Goal: Task Accomplishment & Management: Use online tool/utility

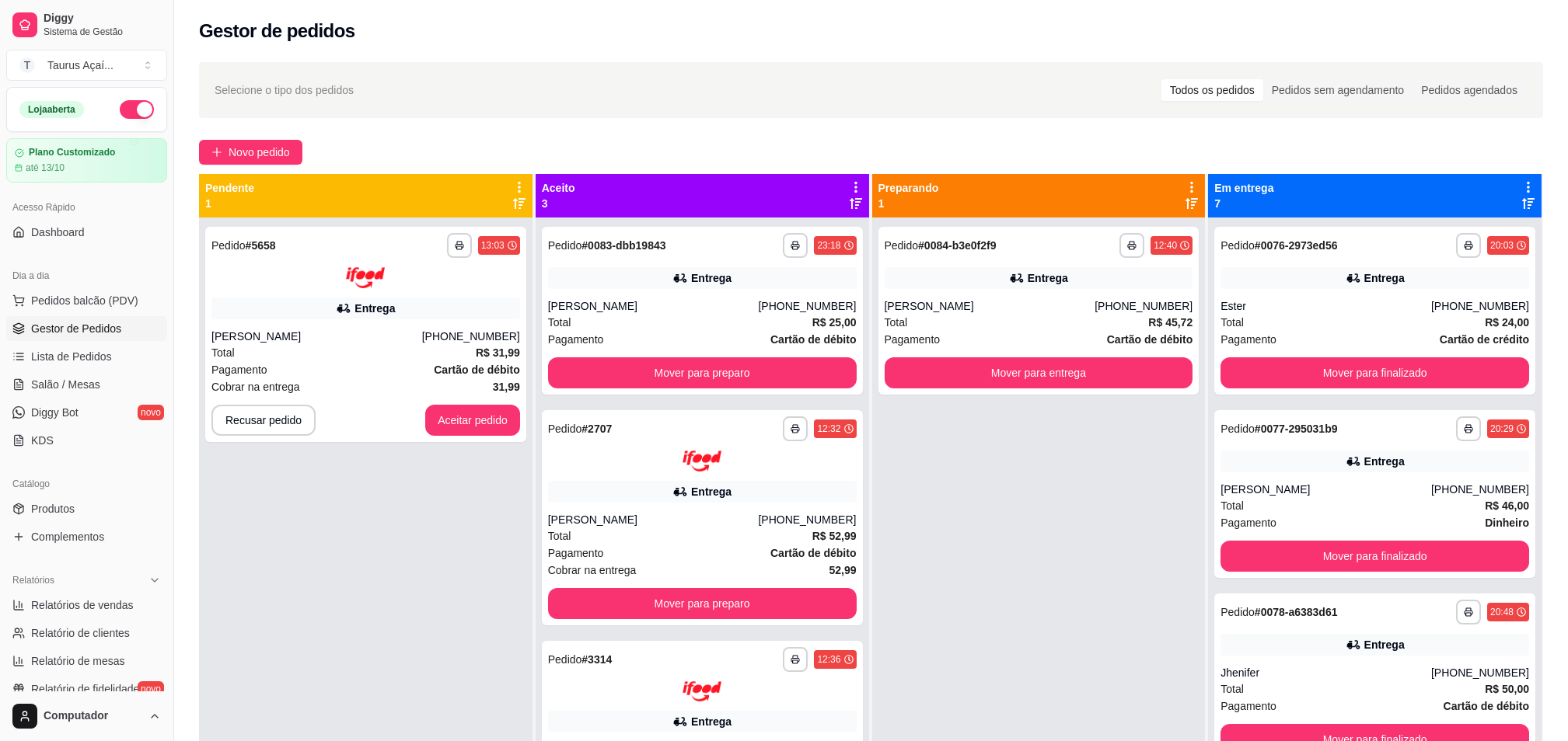
scroll to position [391, 0]
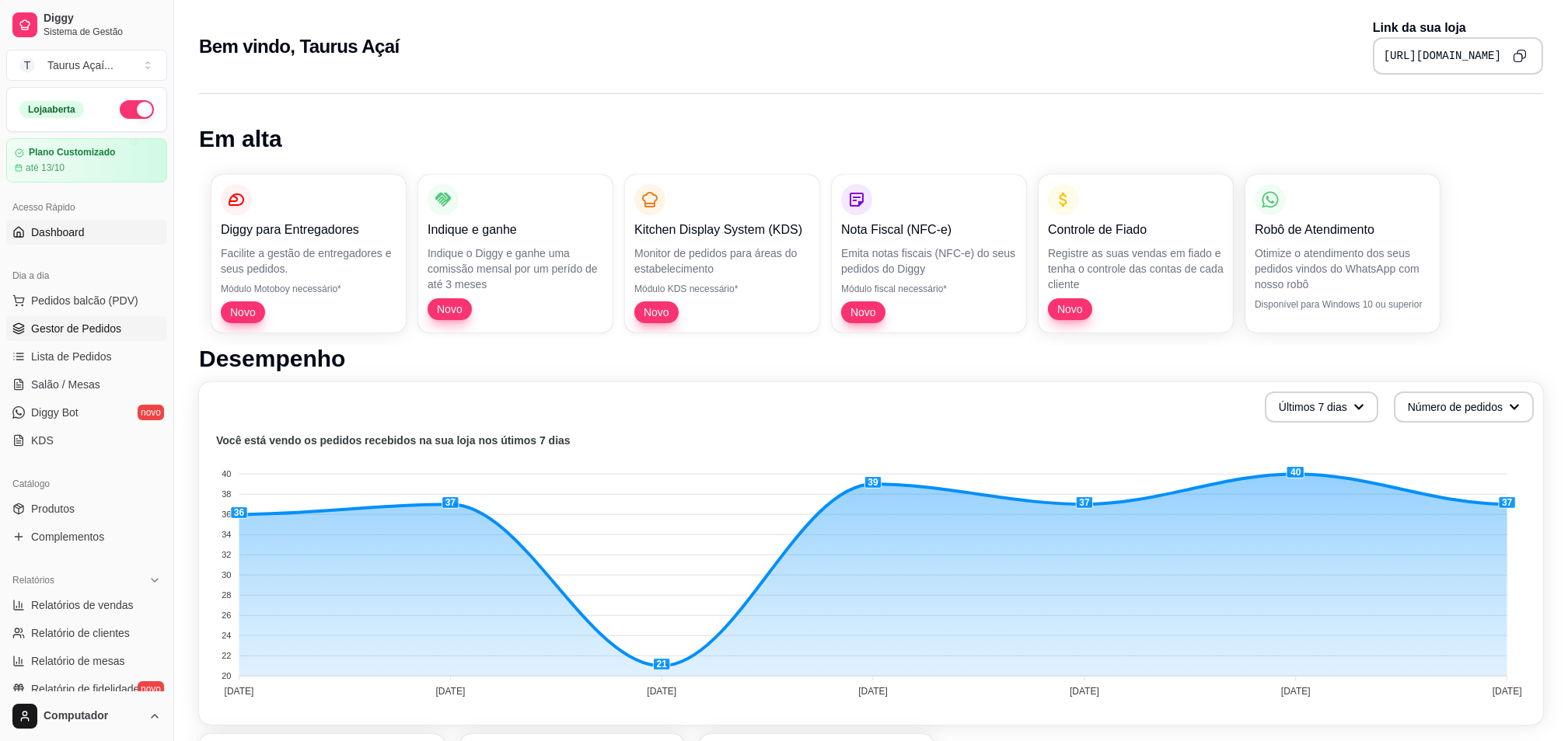
click at [82, 337] on link "Gestor de Pedidos" at bounding box center [86, 328] width 161 height 25
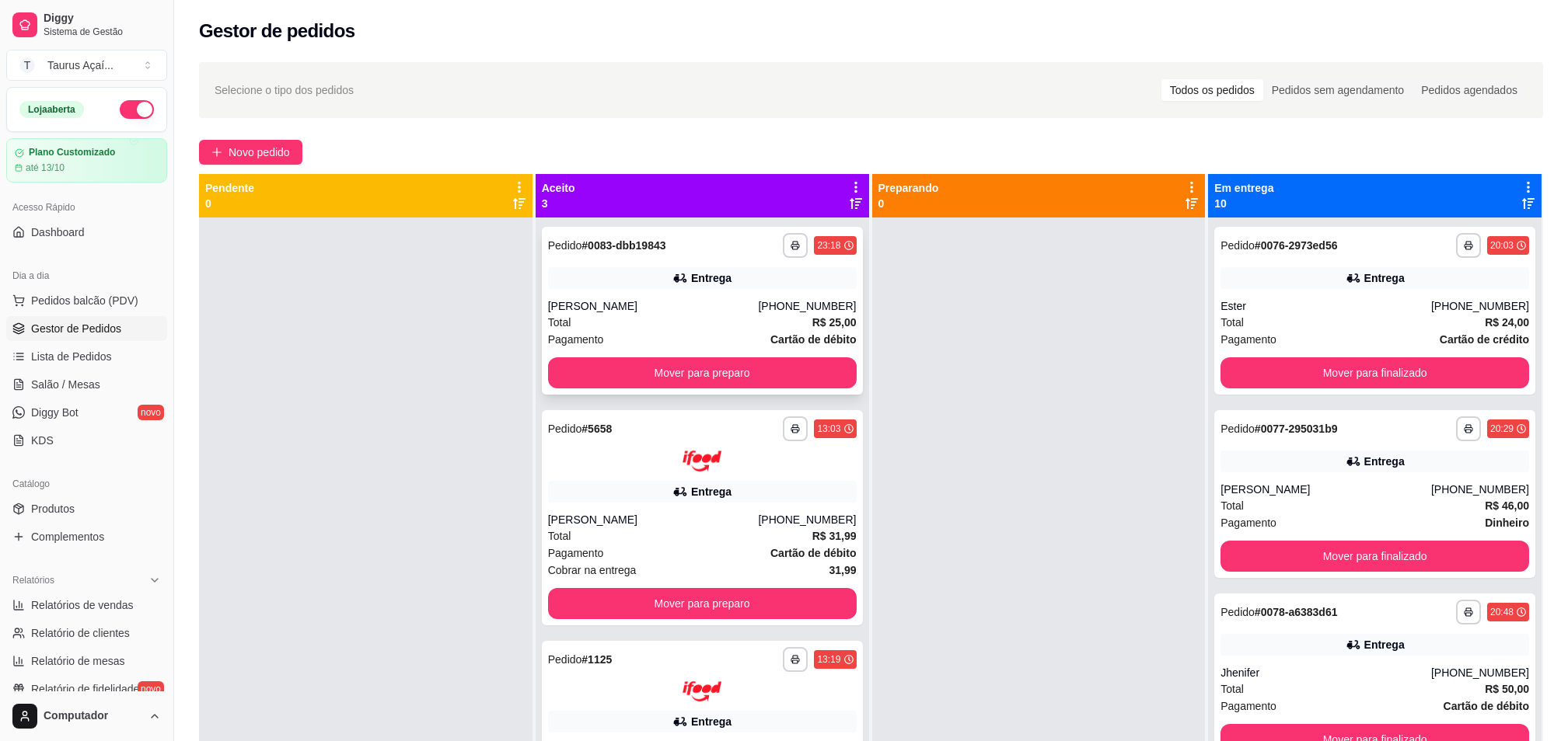
click at [727, 344] on div "Pagamento Cartão de débito" at bounding box center [703, 340] width 309 height 17
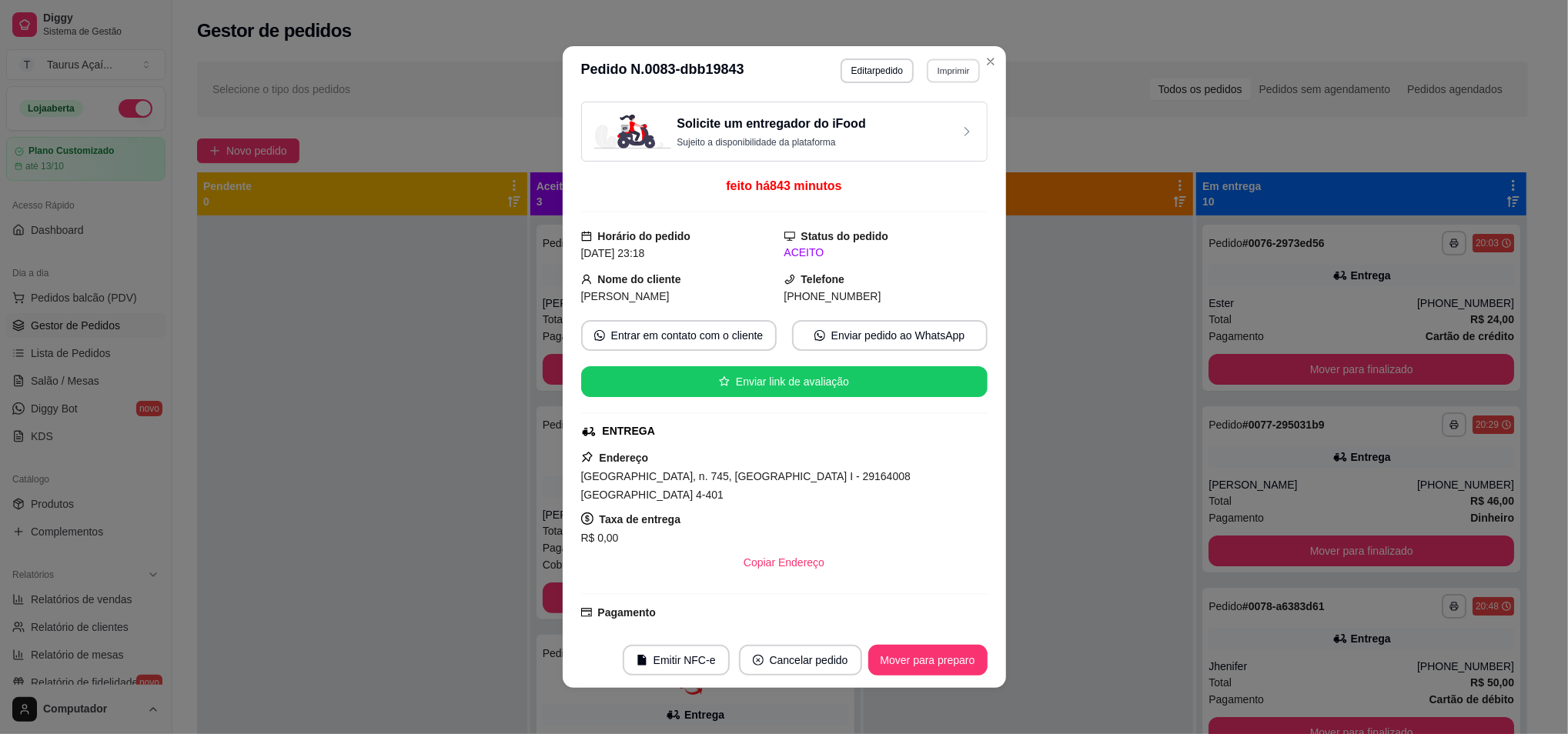
click at [946, 67] on button "Imprimir" at bounding box center [954, 71] width 53 height 24
click at [938, 71] on button "Imprimir" at bounding box center [954, 71] width 53 height 24
click at [929, 69] on button "Imprimir" at bounding box center [954, 71] width 53 height 24
click at [942, 66] on button "Imprimir" at bounding box center [954, 71] width 53 height 24
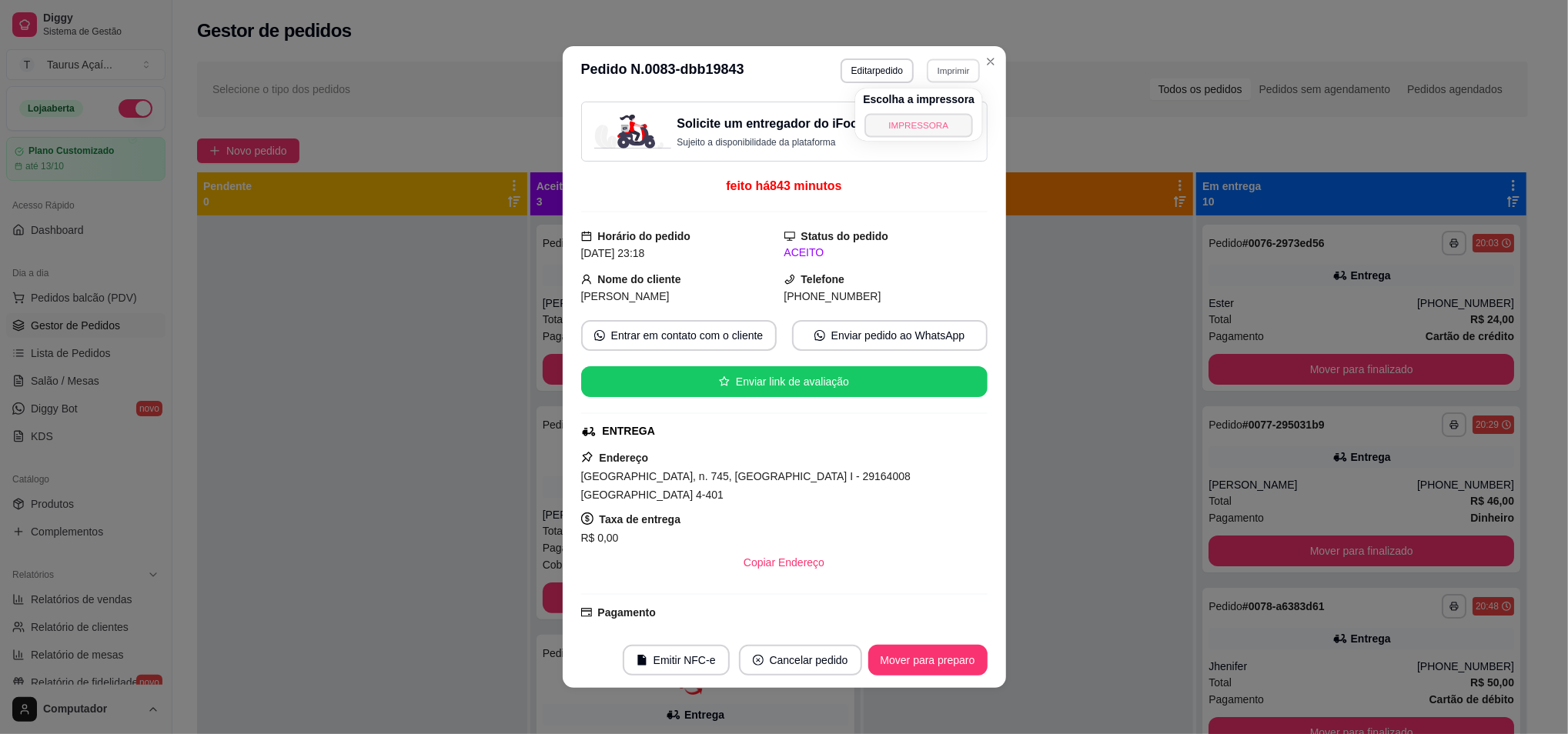
click at [925, 125] on button "IMPRESSORA" at bounding box center [918, 125] width 108 height 24
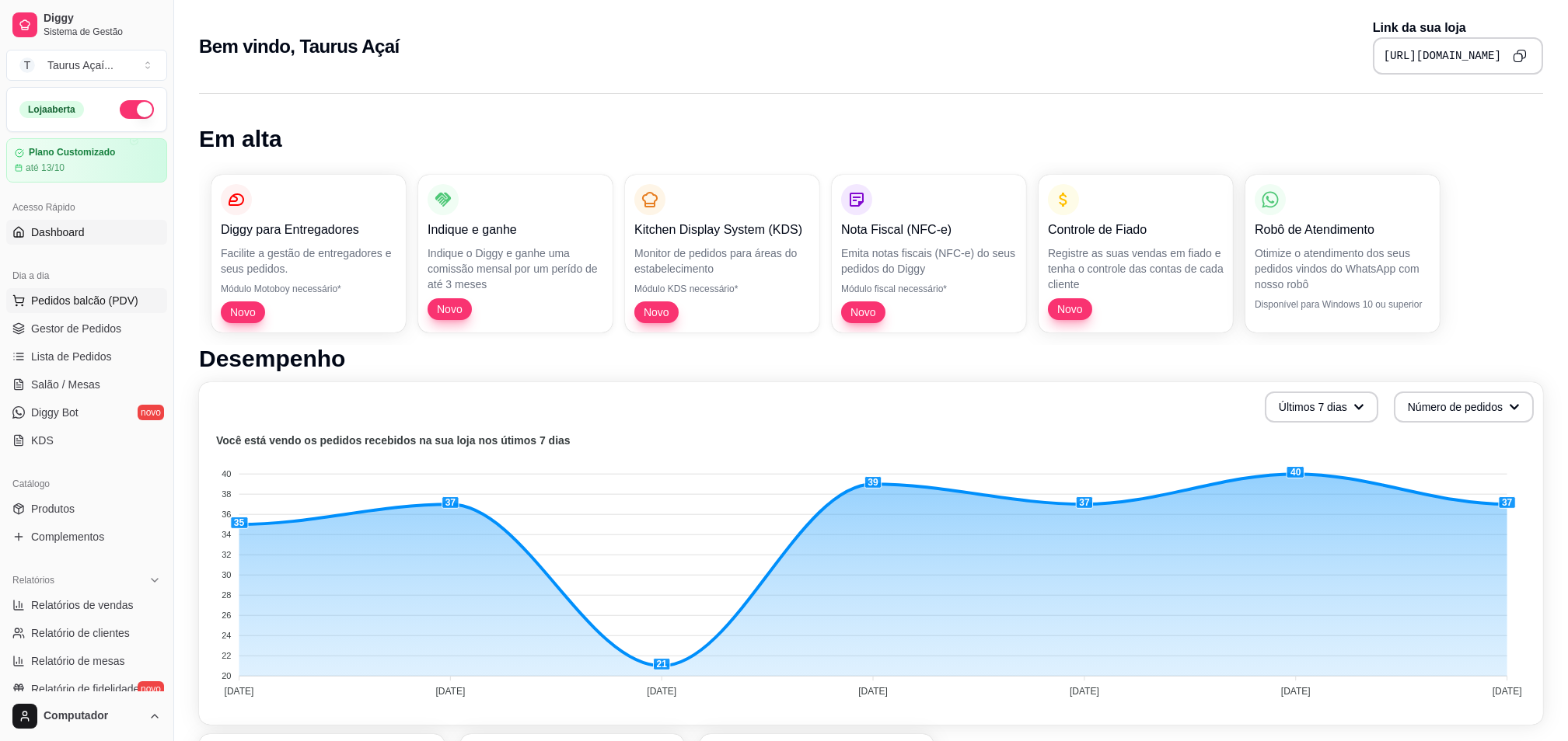
click at [64, 301] on span "Pedidos balcão (PDV)" at bounding box center [85, 301] width 108 height 16
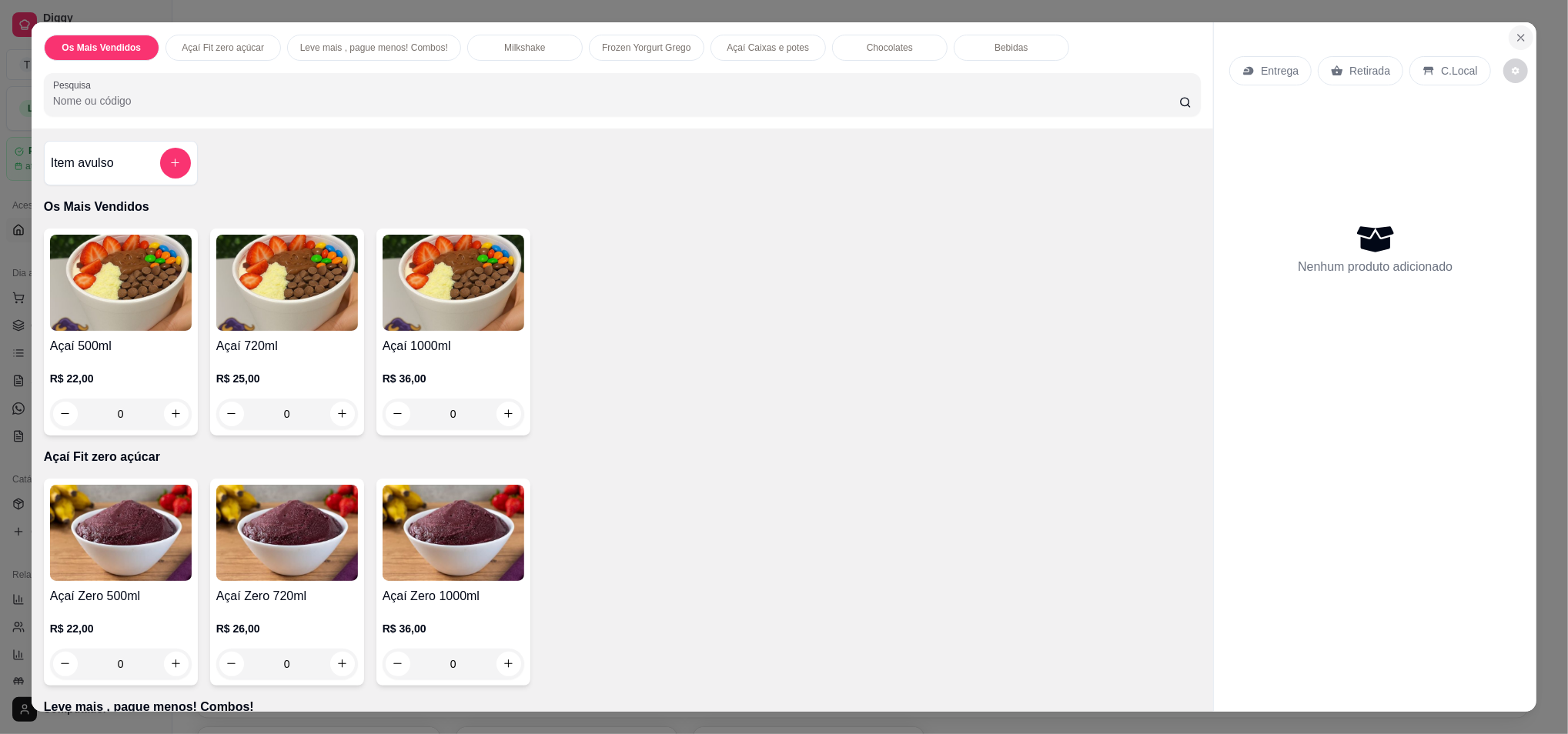
click at [1518, 39] on icon "Close" at bounding box center [1522, 38] width 13 height 13
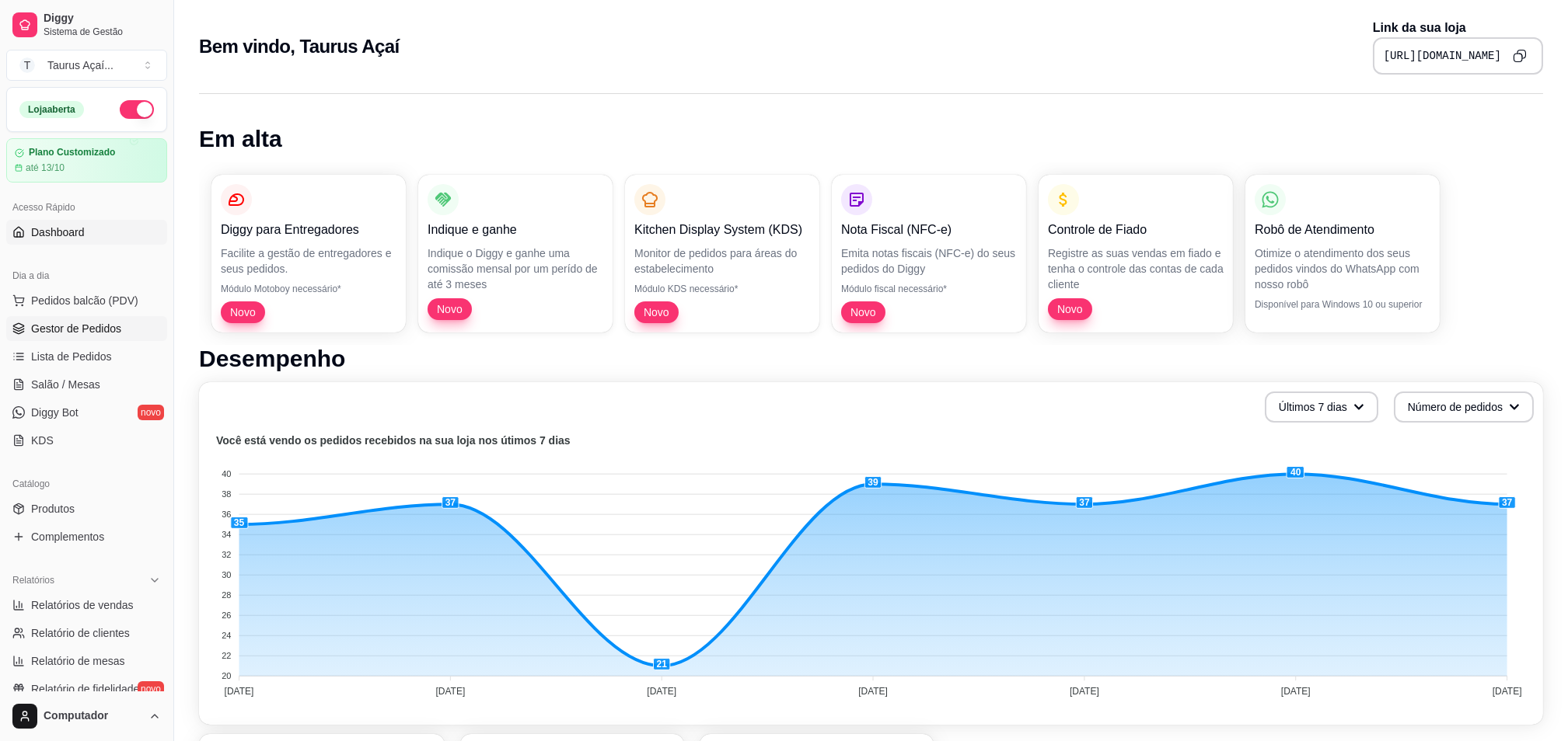
click at [52, 337] on link "Gestor de Pedidos" at bounding box center [86, 328] width 161 height 25
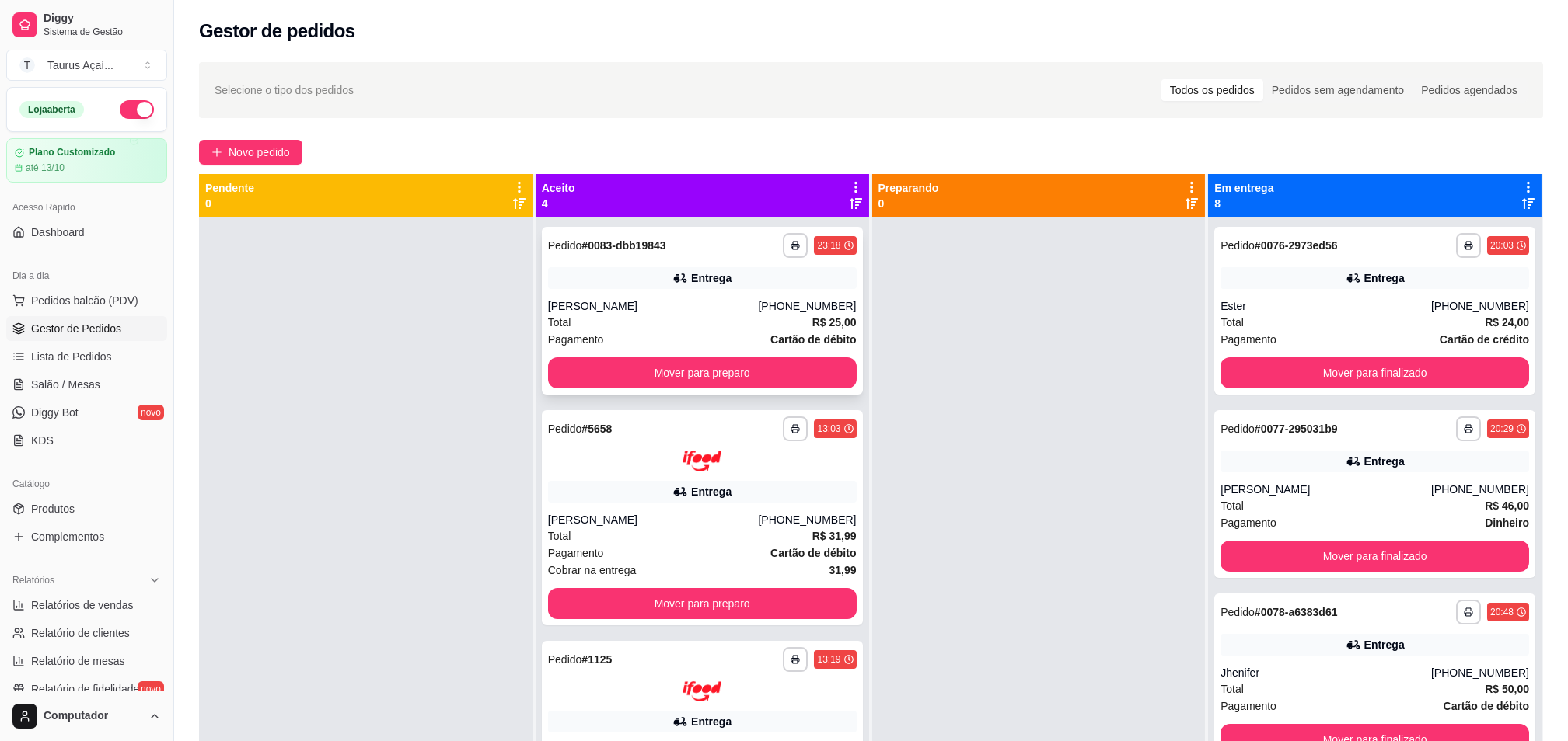
click at [656, 309] on div "[PERSON_NAME]" at bounding box center [653, 306] width 210 height 16
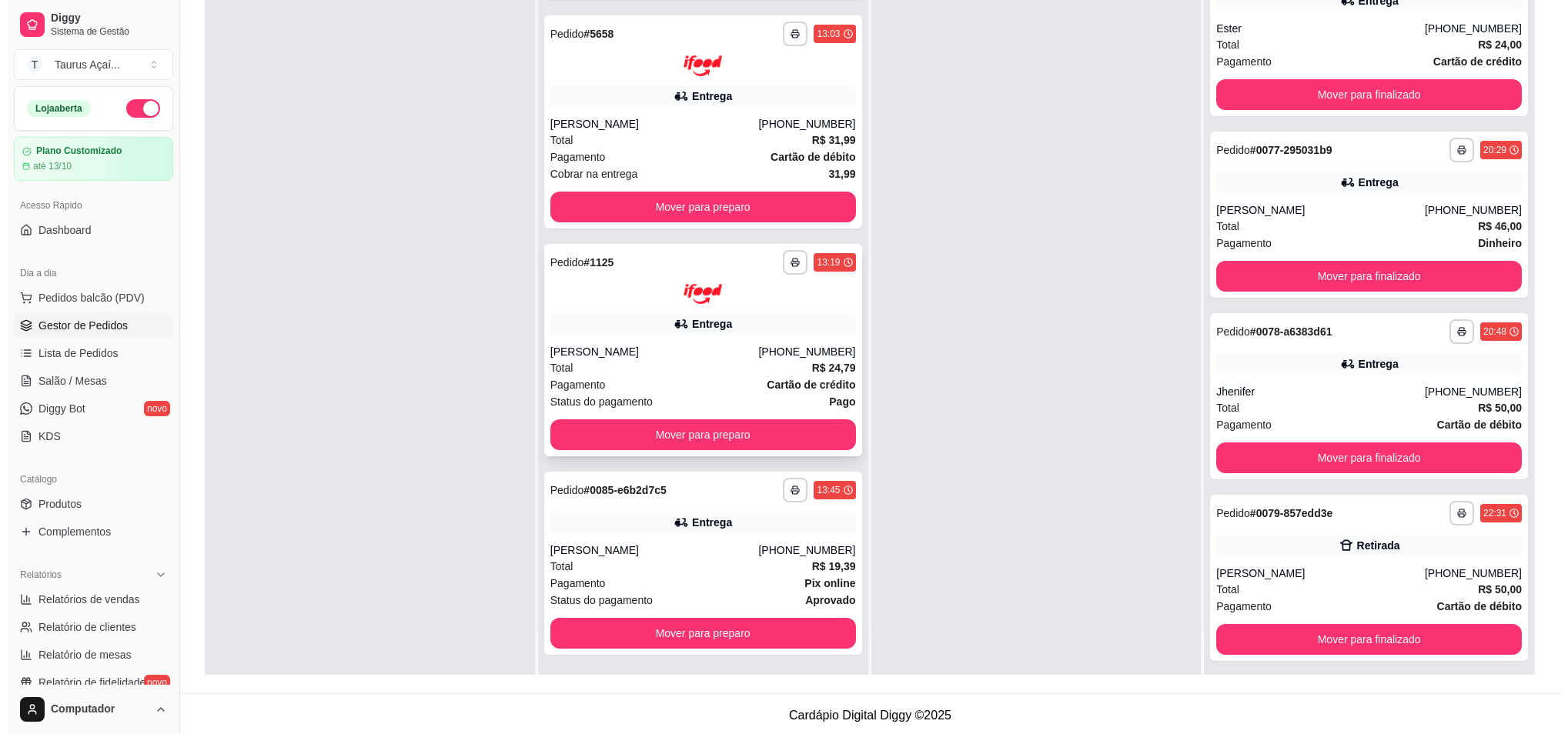
scroll to position [235, 0]
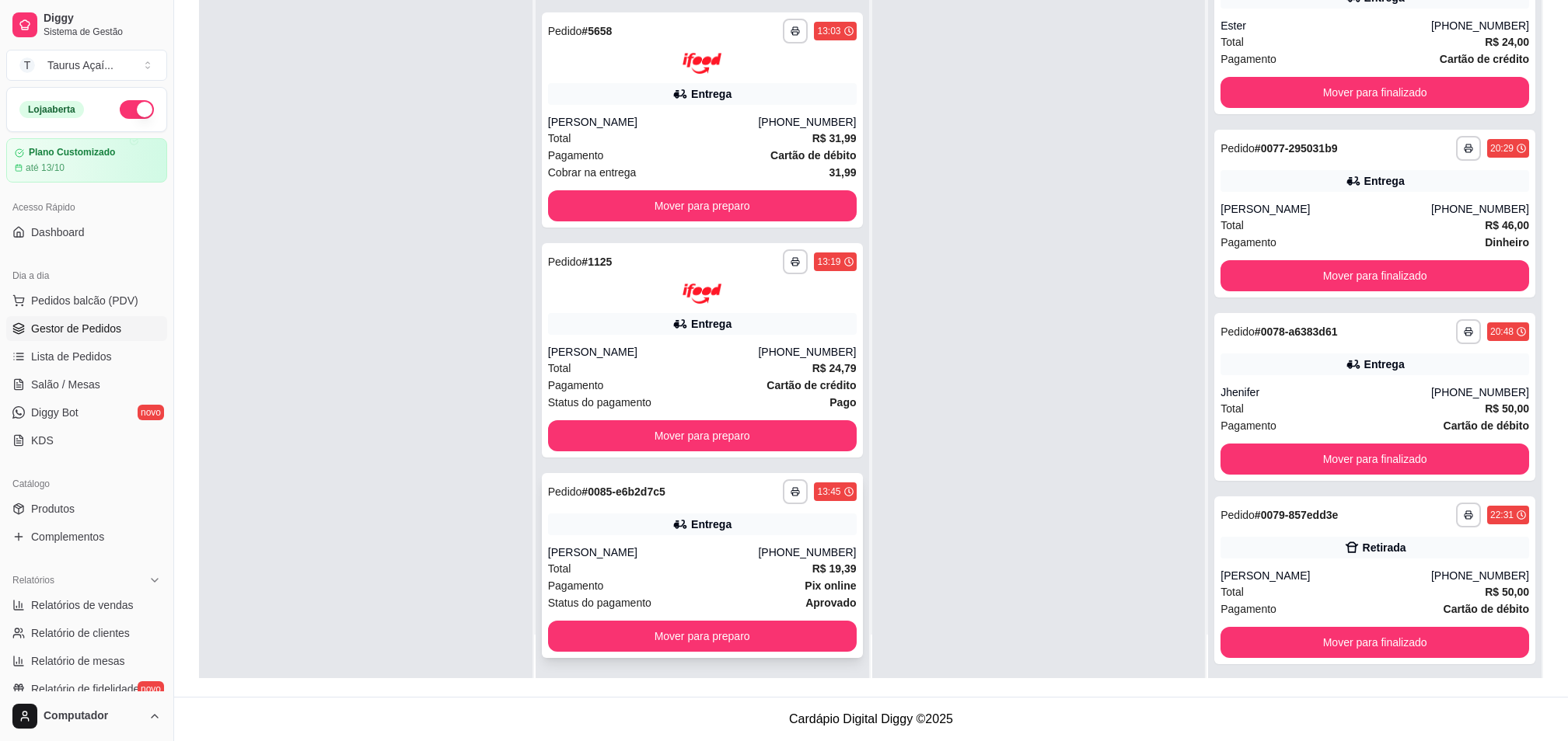
click at [641, 540] on div "**********" at bounding box center [703, 565] width 321 height 185
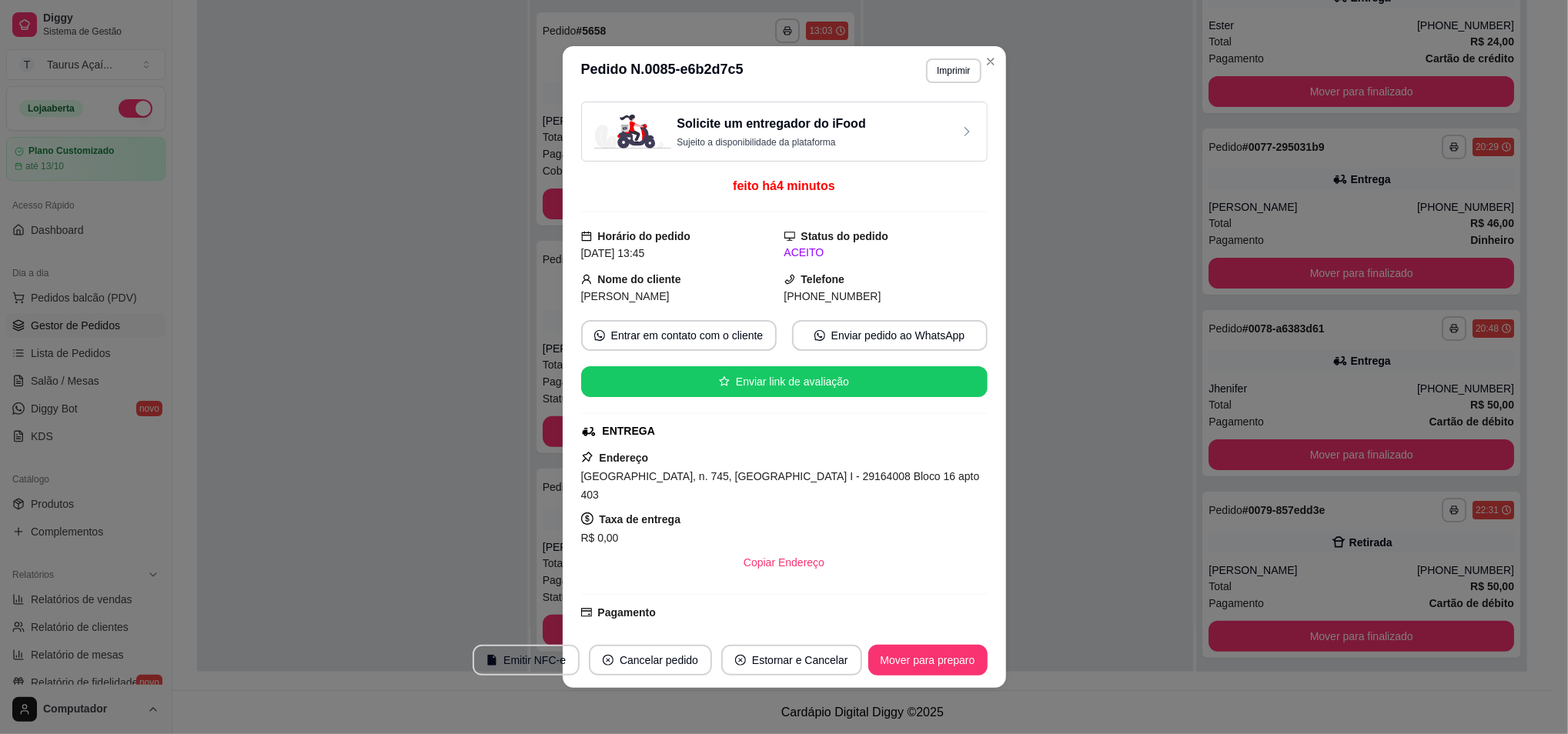
click at [928, 81] on button "Imprimir" at bounding box center [954, 71] width 55 height 24
click at [929, 74] on button "Imprimir" at bounding box center [954, 71] width 53 height 24
click at [927, 75] on button "Imprimir" at bounding box center [954, 71] width 53 height 24
click at [924, 130] on button "IMPRESSORA" at bounding box center [919, 125] width 111 height 24
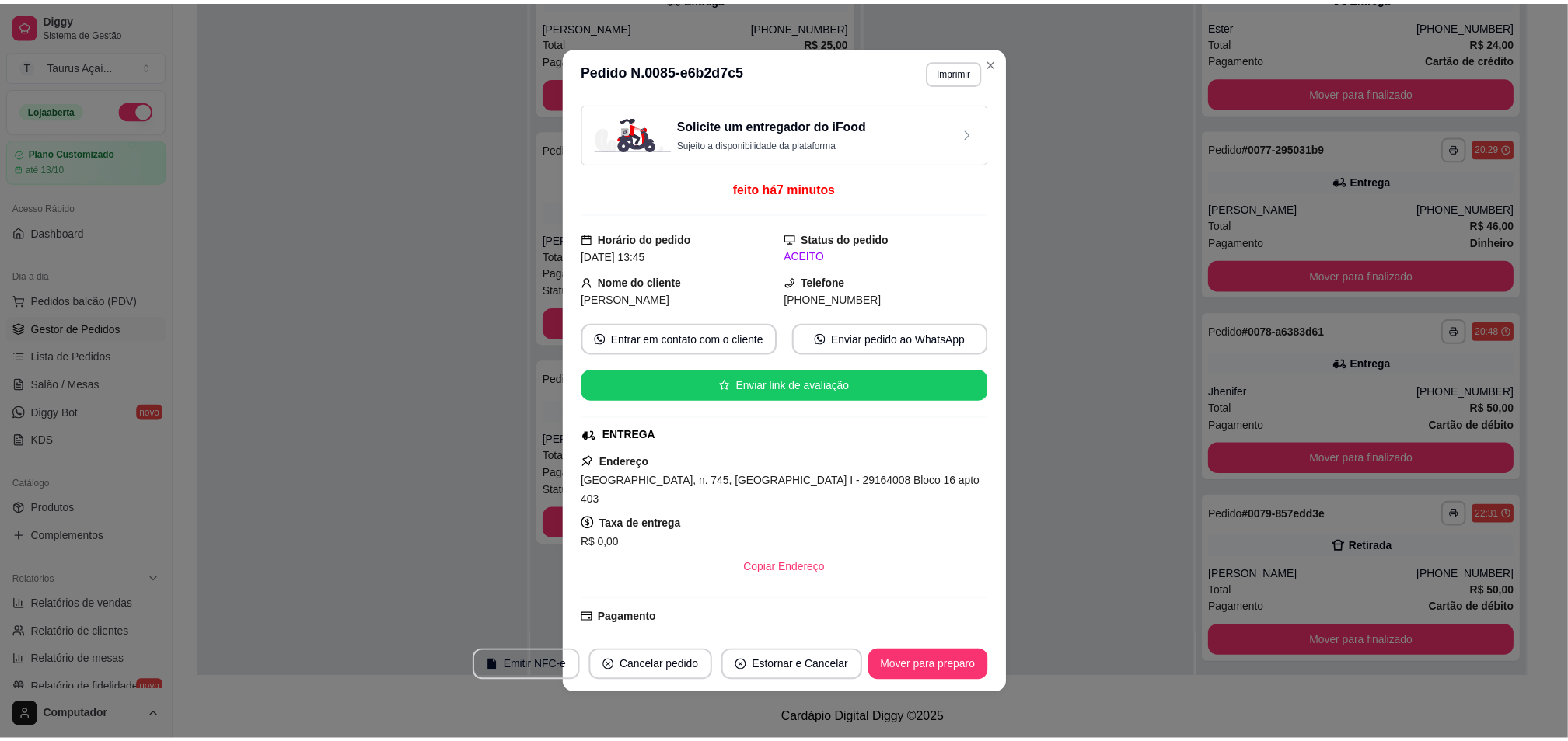
scroll to position [0, 0]
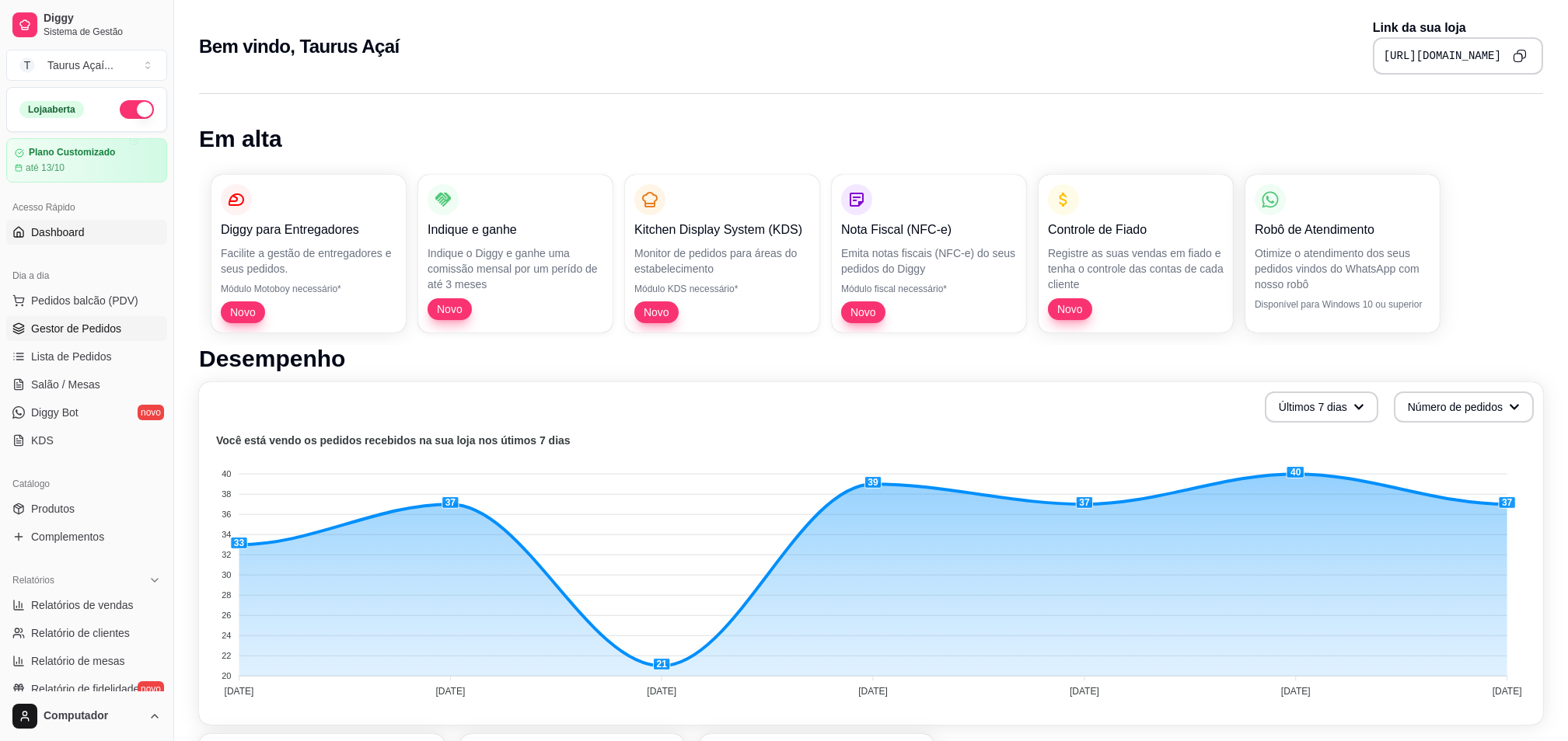
click at [83, 321] on span "Gestor de Pedidos" at bounding box center [76, 329] width 90 height 16
click at [72, 323] on span "Gestor de Pedidos" at bounding box center [76, 329] width 90 height 16
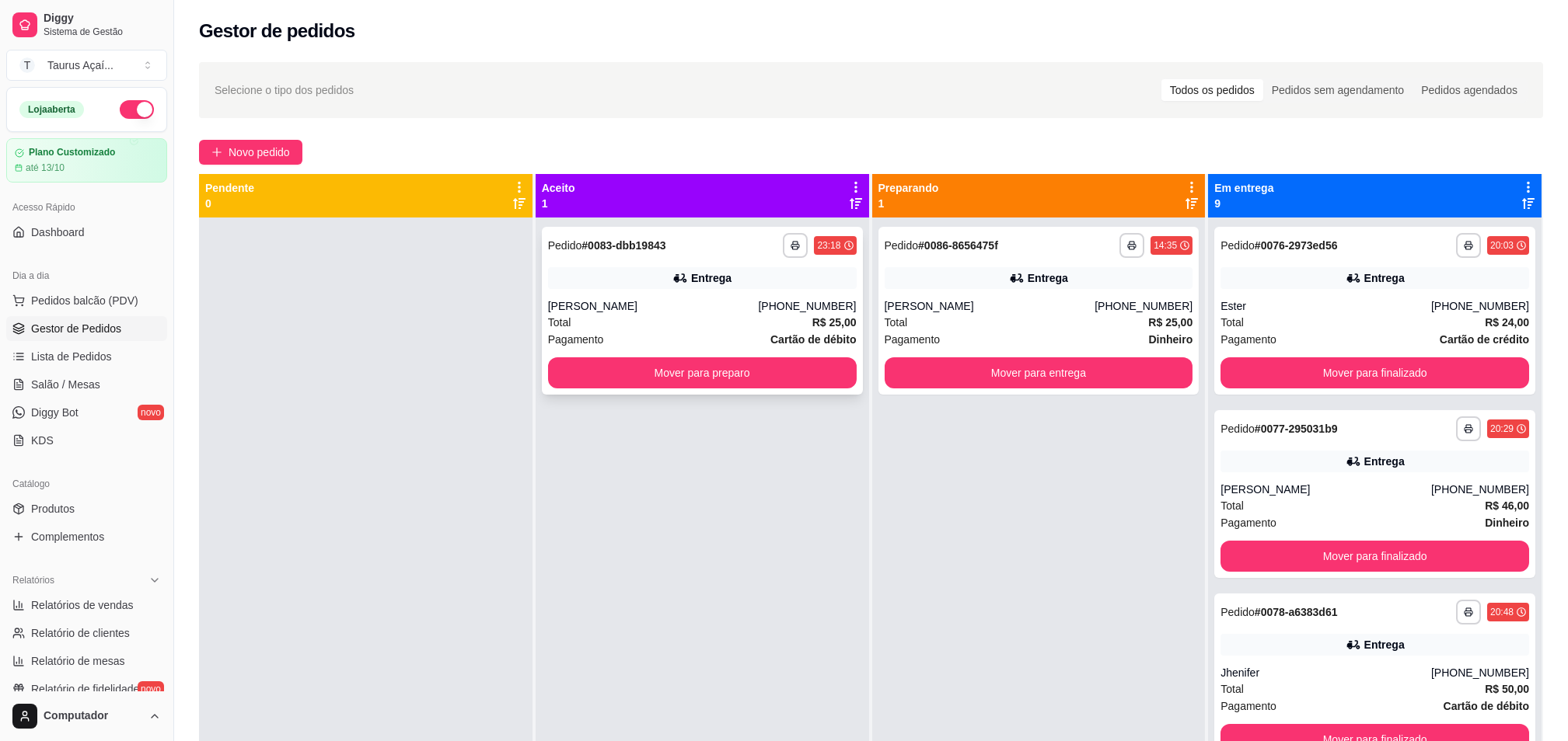
click at [666, 319] on div "Total R$ 25,00" at bounding box center [703, 323] width 309 height 17
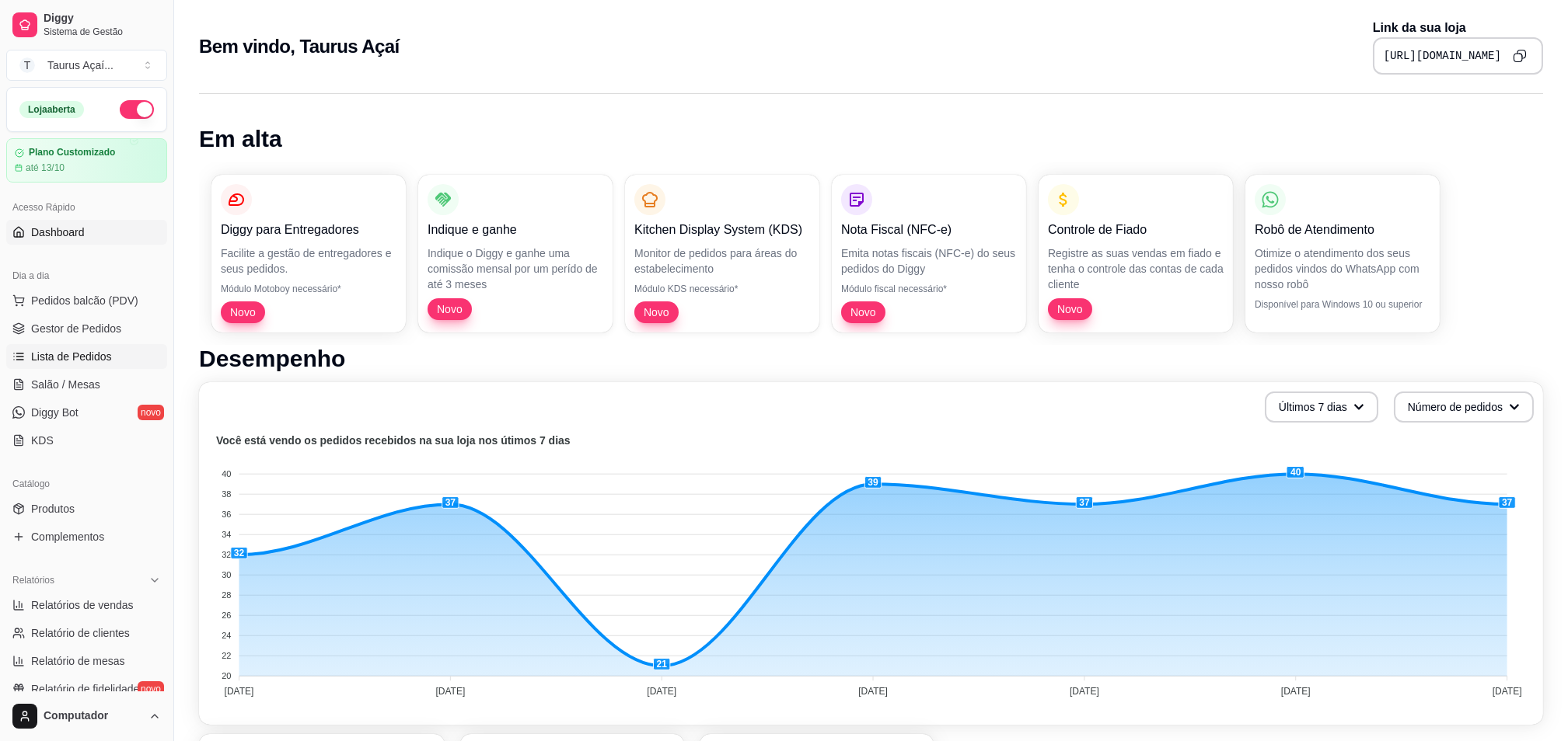
click at [44, 356] on span "Lista de Pedidos" at bounding box center [71, 357] width 81 height 16
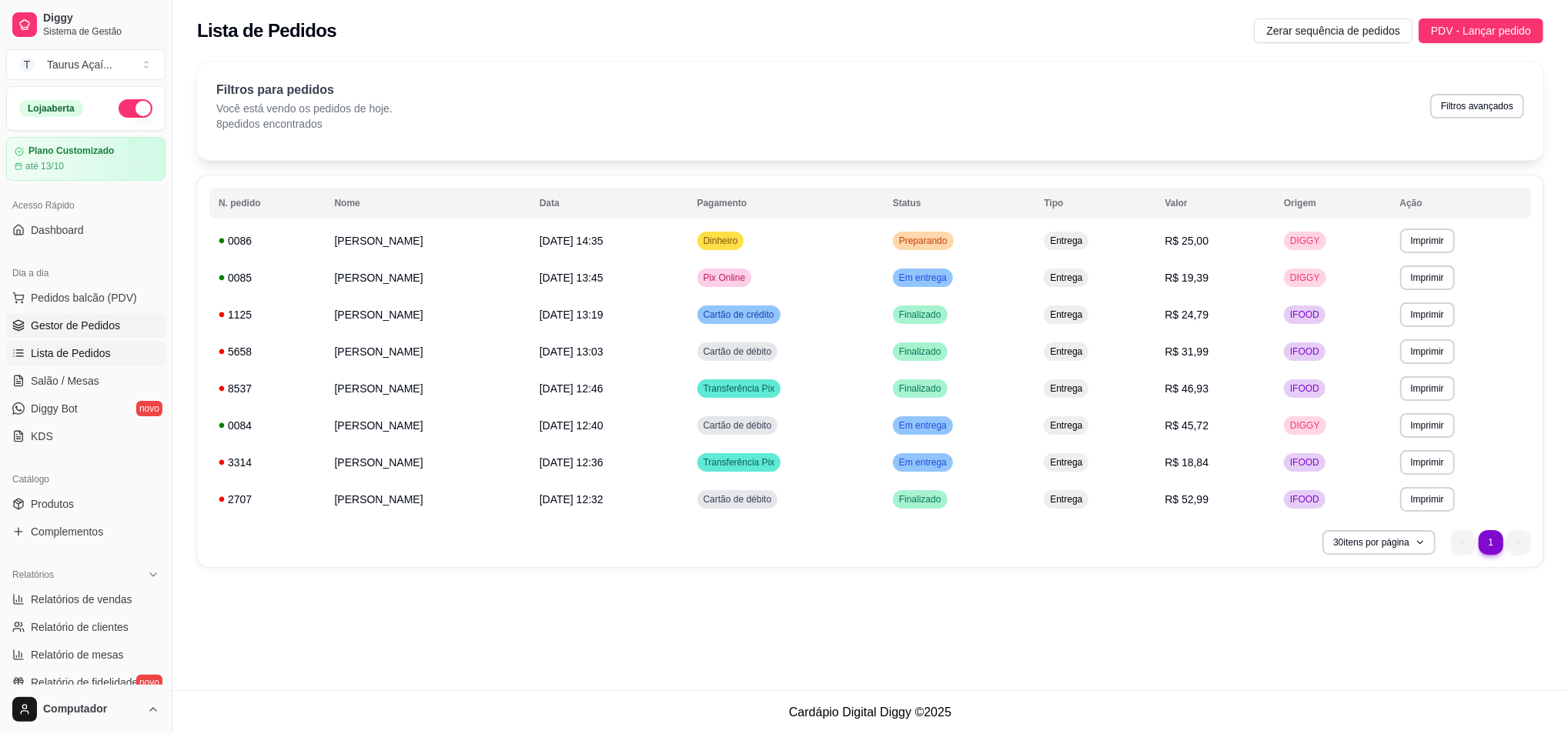
click at [63, 327] on span "Gestor de Pedidos" at bounding box center [75, 326] width 89 height 16
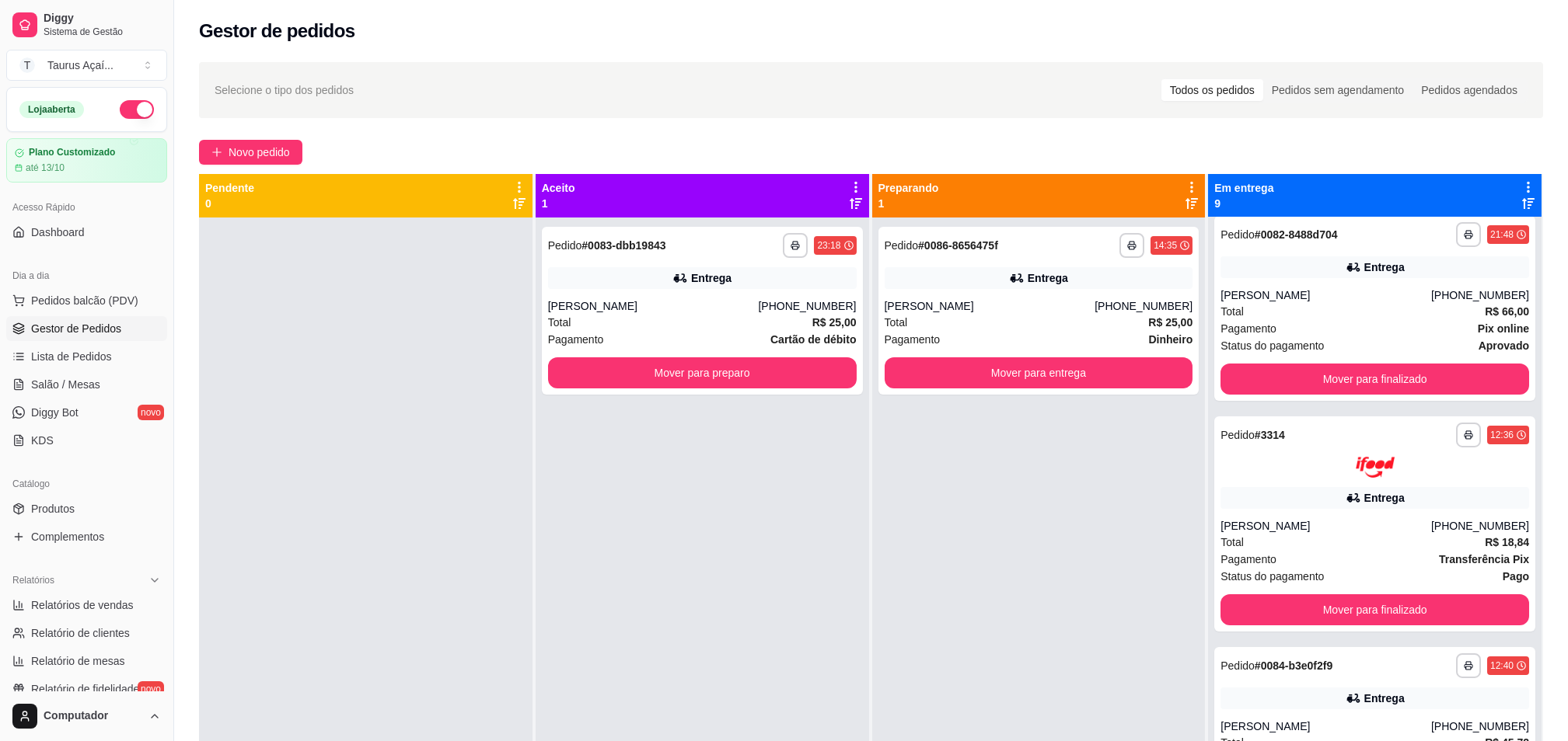
scroll to position [932, 0]
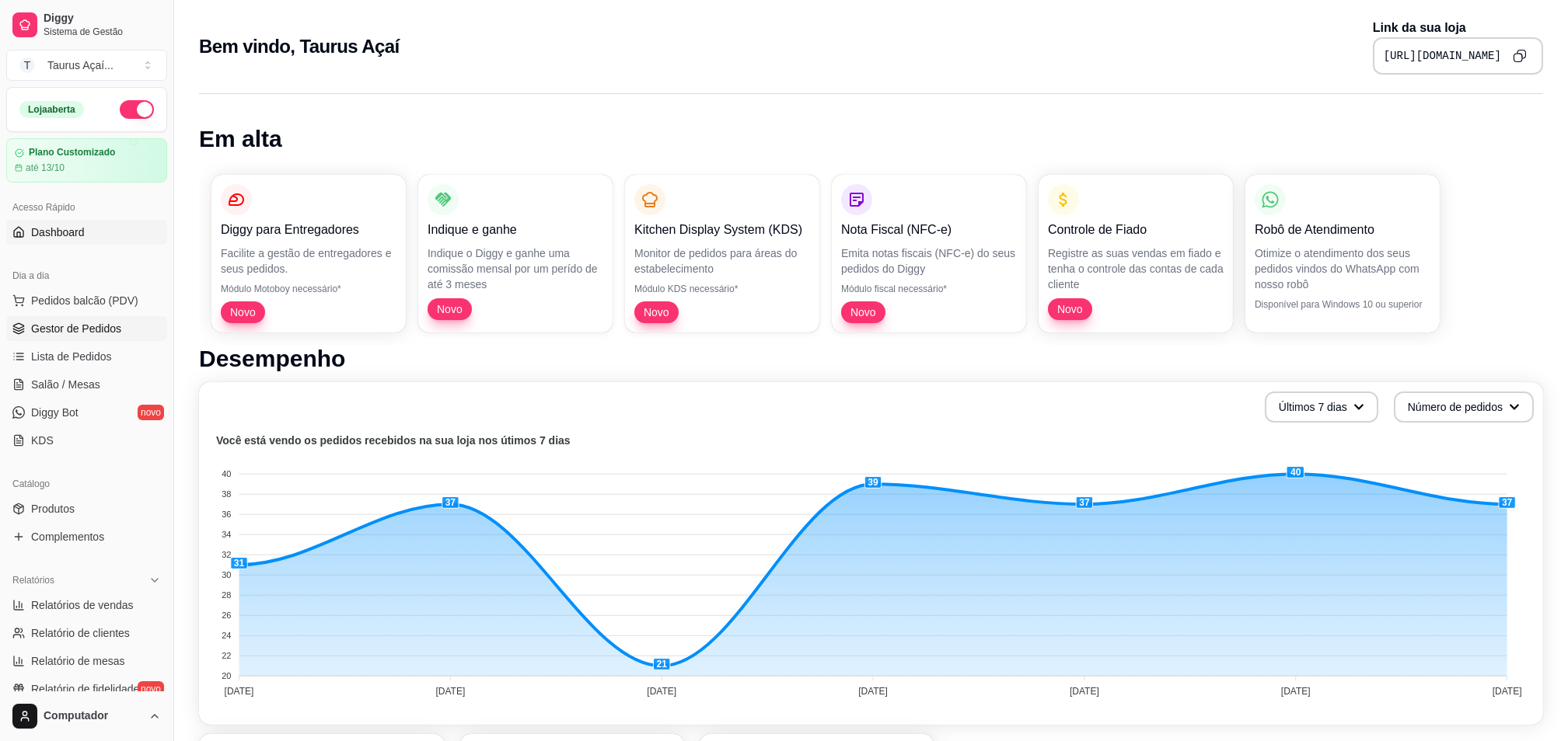
click at [78, 338] on link "Gestor de Pedidos" at bounding box center [86, 328] width 161 height 25
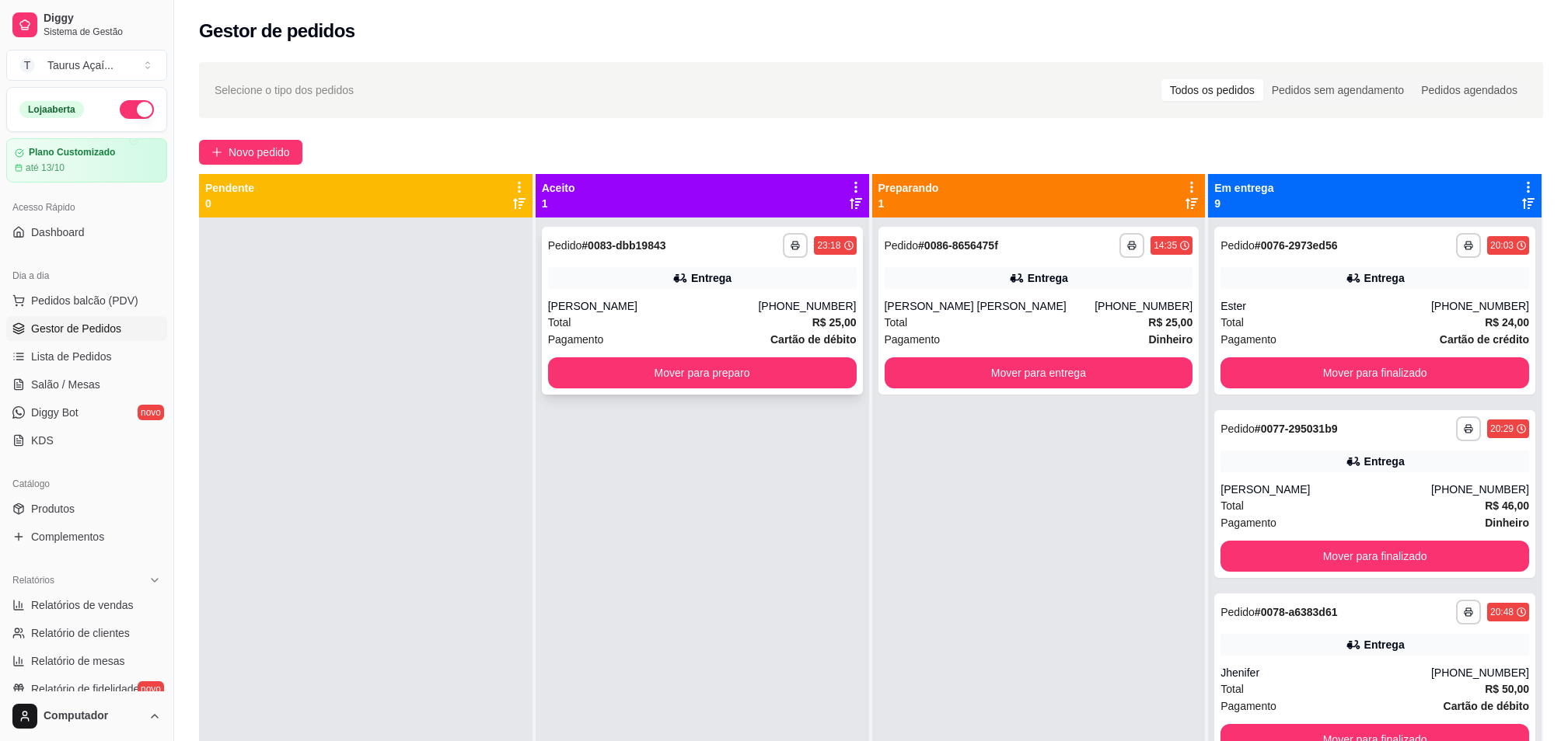
click at [633, 304] on div "[PERSON_NAME]" at bounding box center [653, 306] width 210 height 16
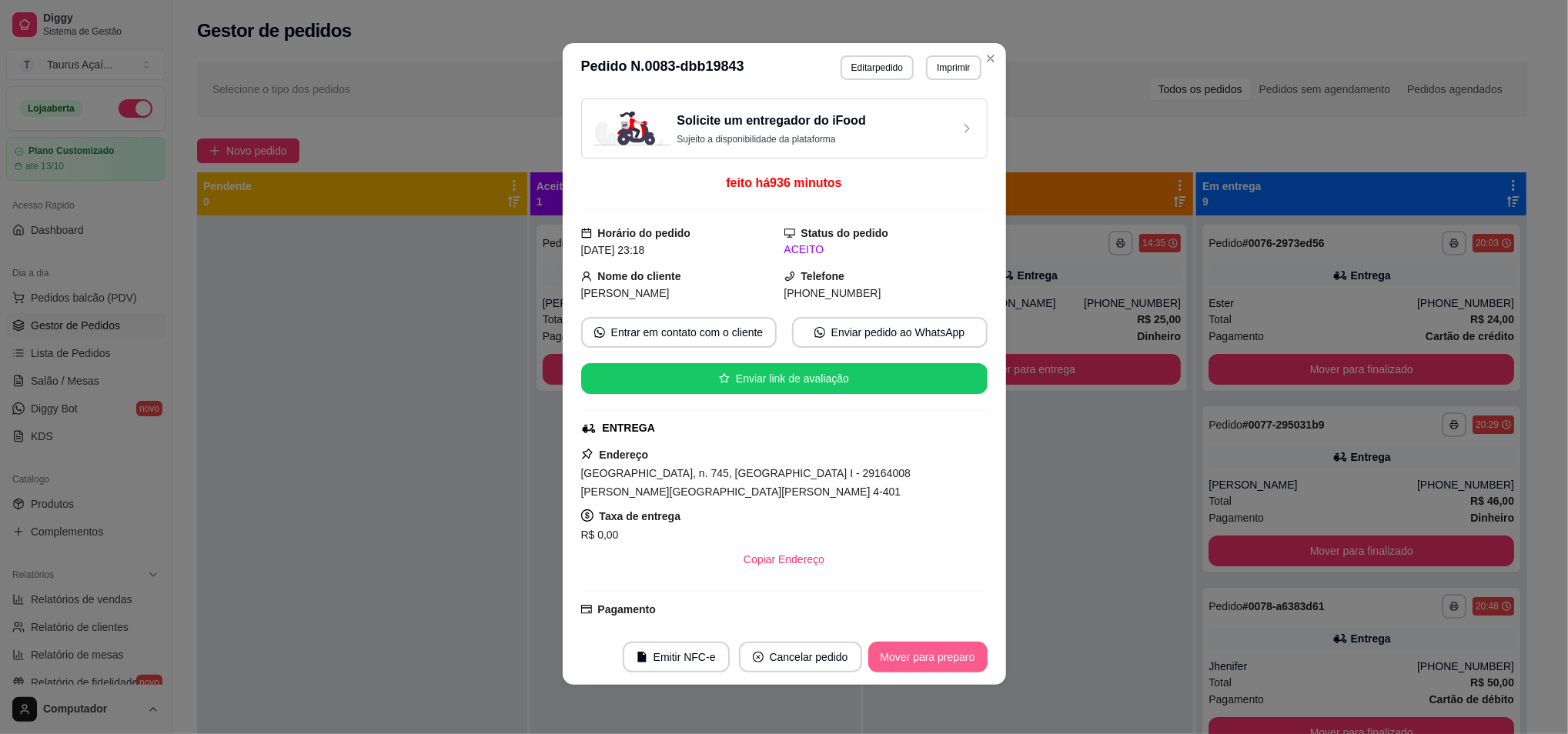
click at [902, 654] on button "Mover para preparo" at bounding box center [928, 656] width 119 height 31
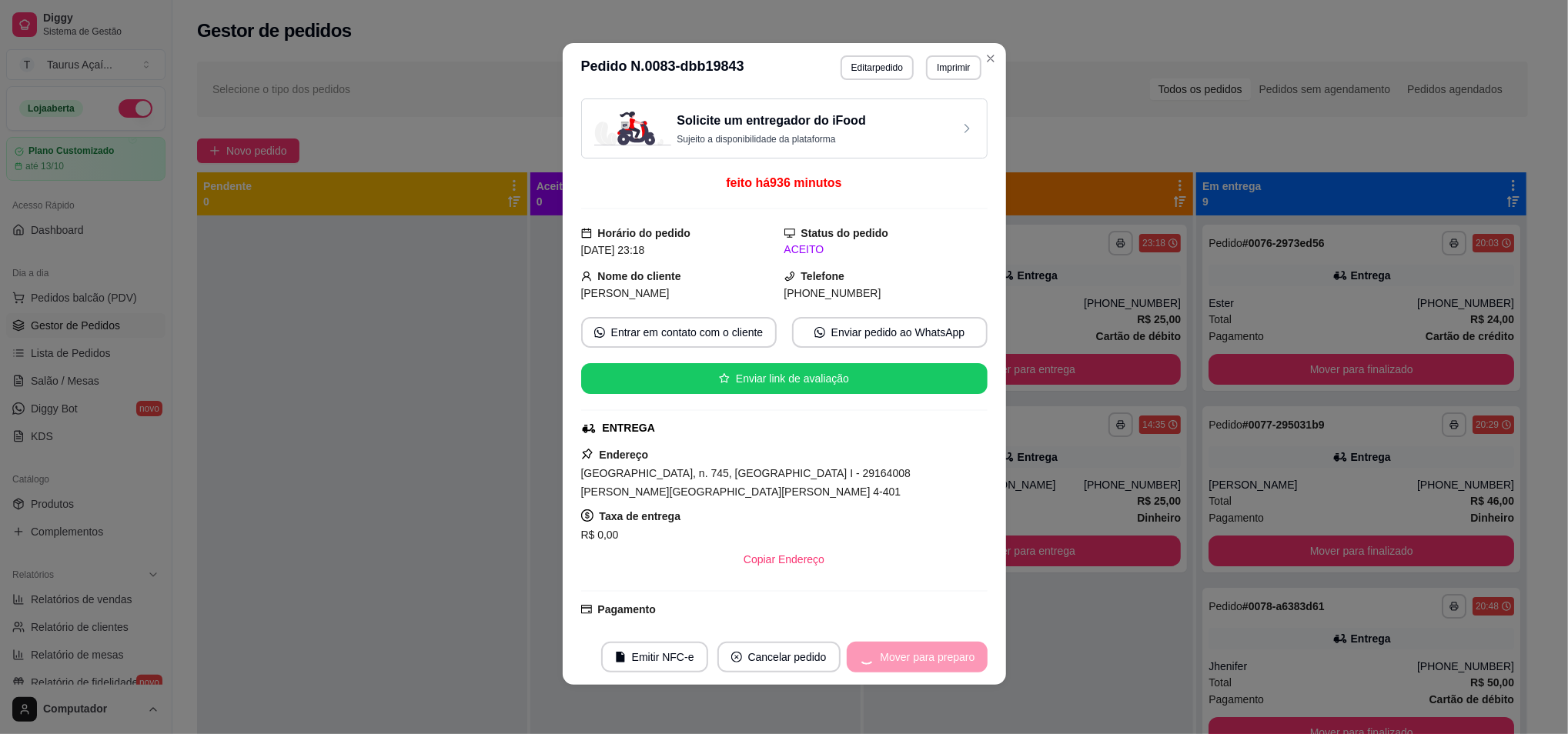
click at [902, 654] on div "Mover para preparo" at bounding box center [918, 656] width 141 height 31
